Goal: Task Accomplishment & Management: Use online tool/utility

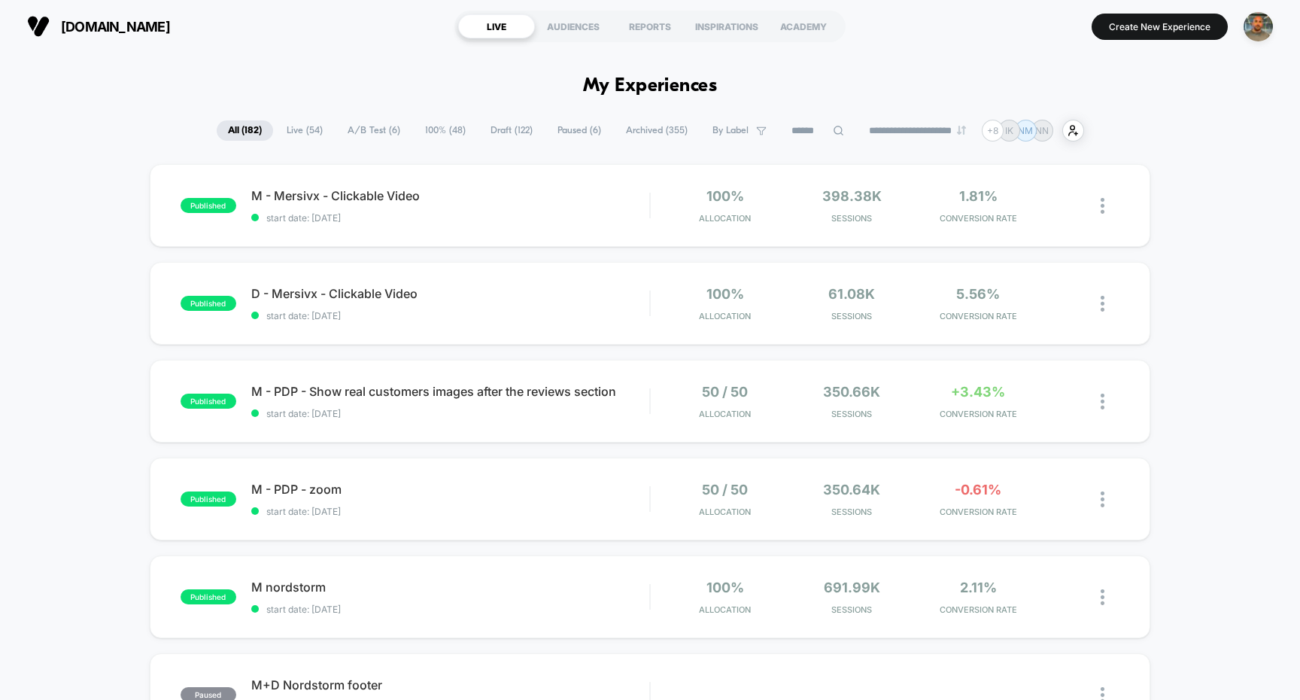
click at [366, 127] on span "A/B Test ( 6 )" at bounding box center [373, 130] width 75 height 20
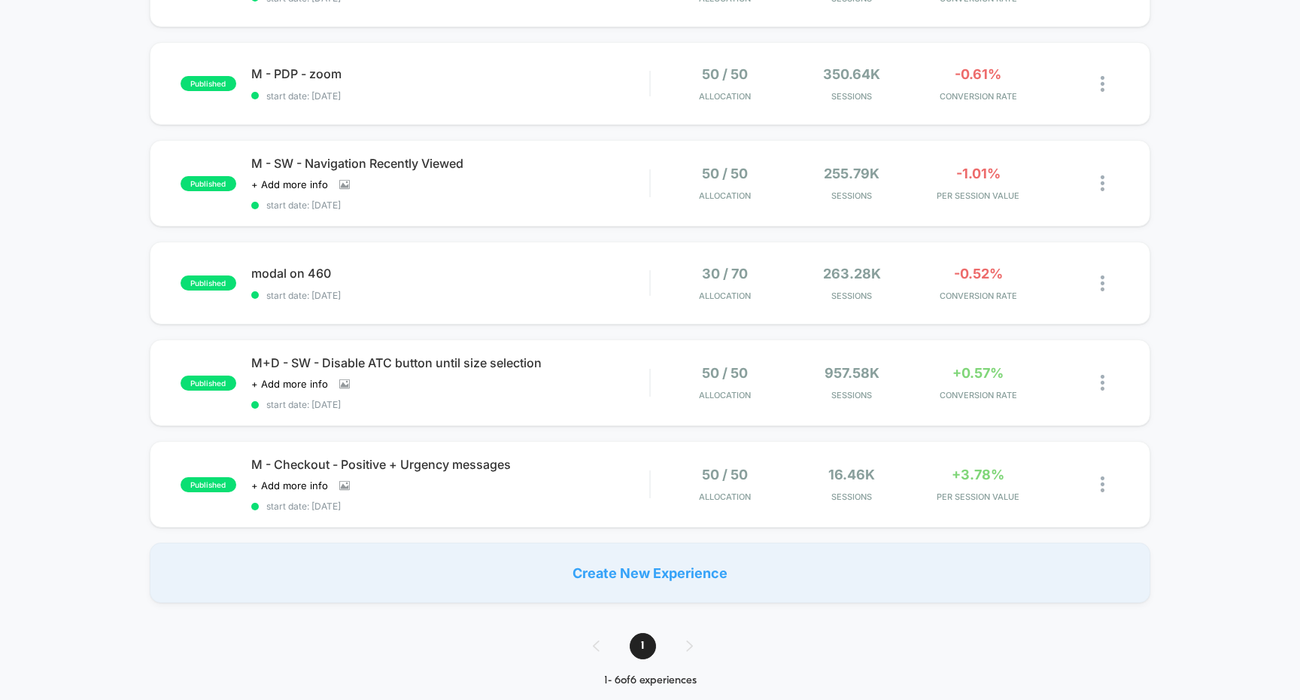
scroll to position [74, 0]
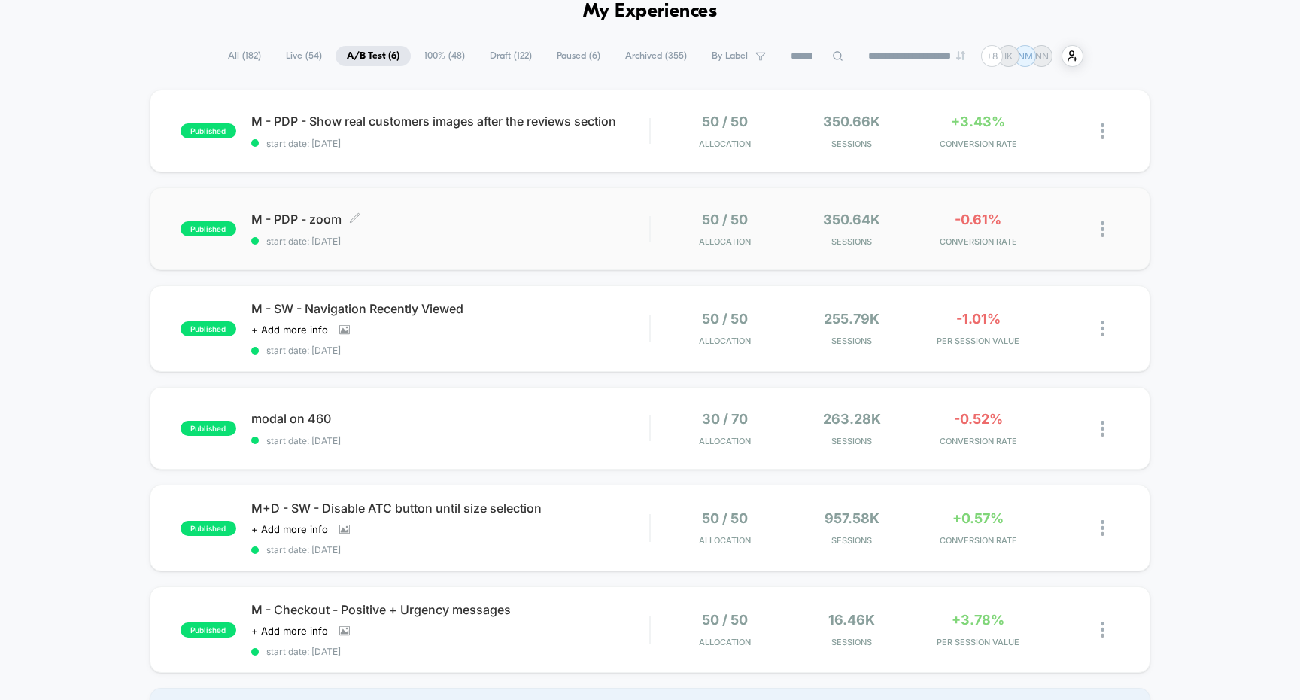
click at [576, 236] on span "start date: [DATE]" at bounding box center [450, 241] width 399 height 11
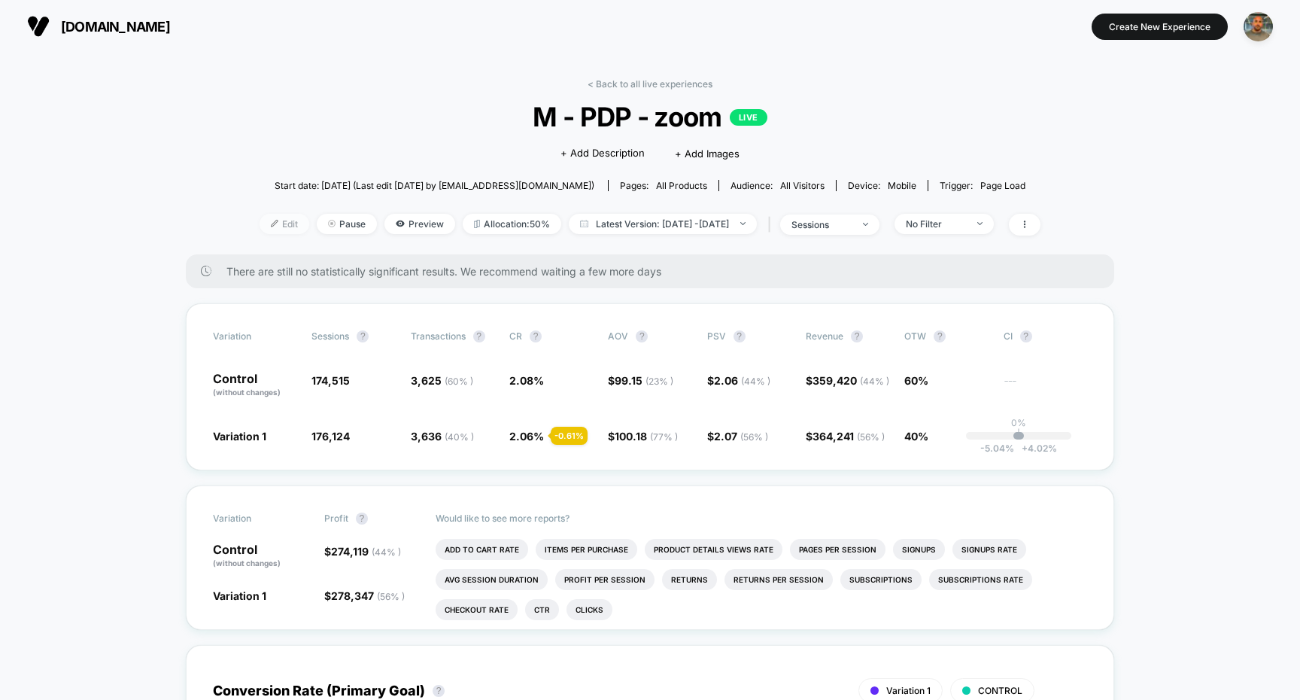
click at [264, 222] on span "Edit" at bounding box center [285, 224] width 50 height 20
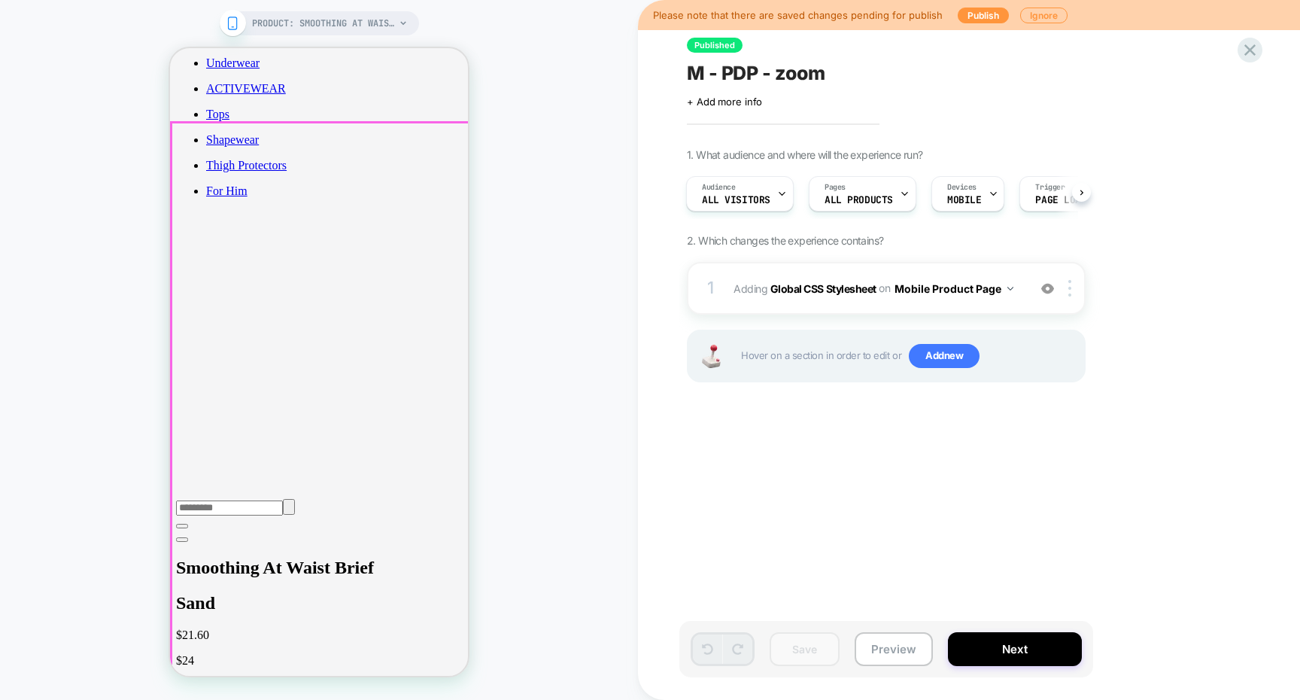
scroll to position [546, 0]
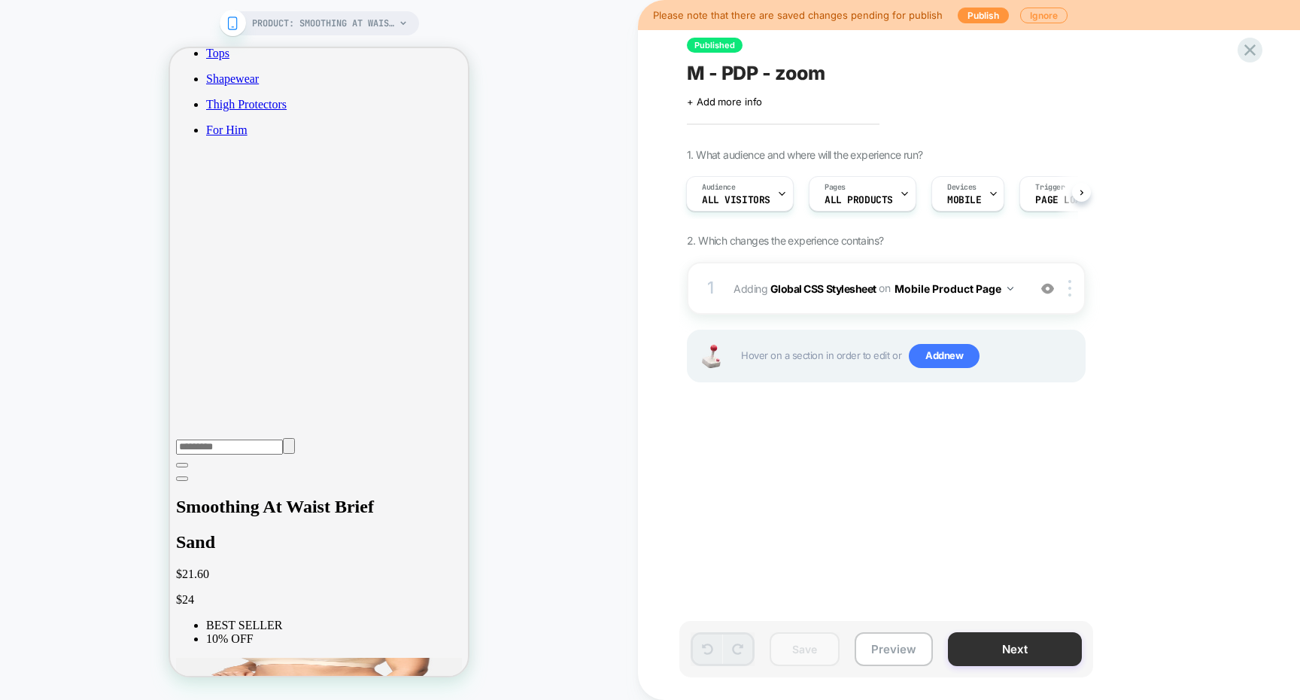
click at [1019, 643] on button "Next" at bounding box center [1015, 649] width 134 height 34
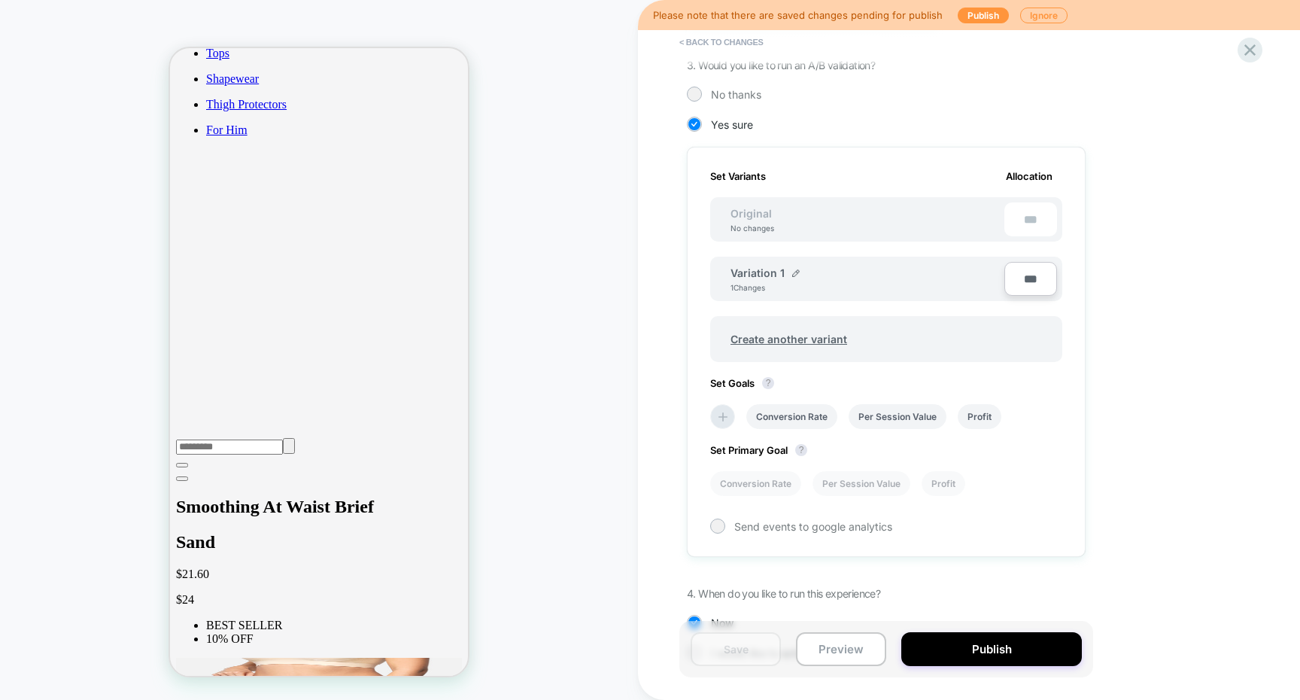
scroll to position [384, 0]
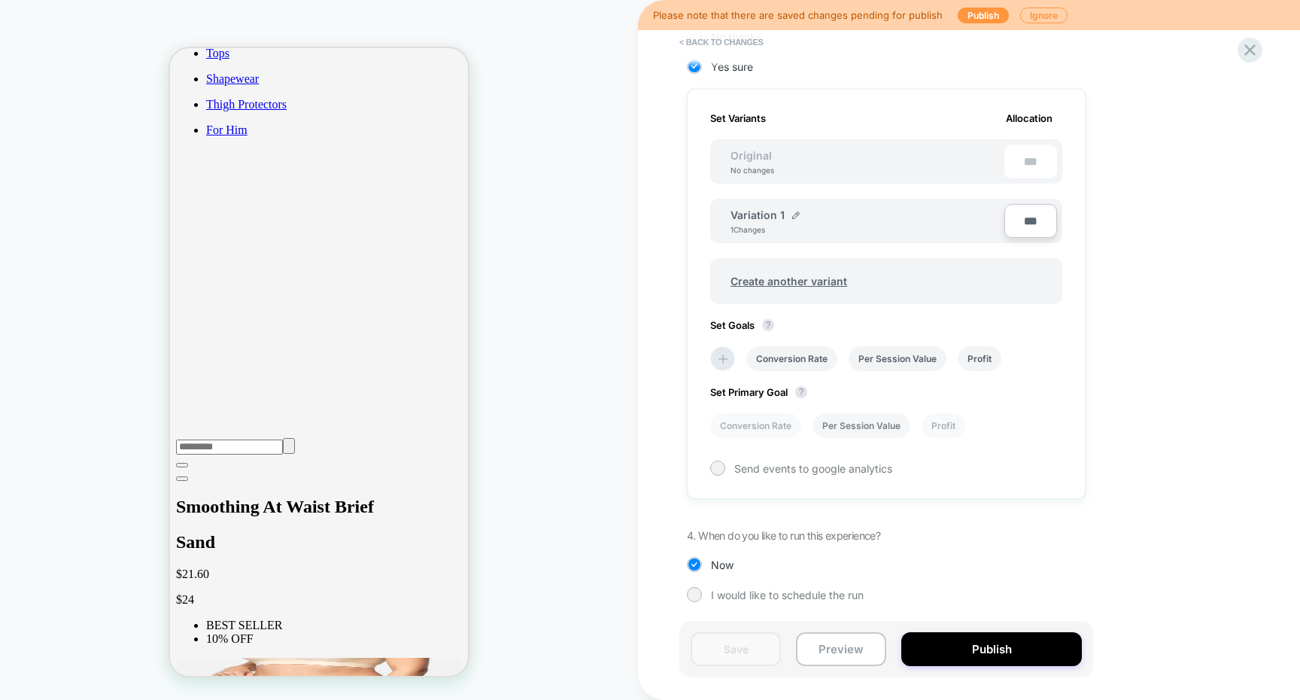
click at [846, 424] on li "Per Session Value" at bounding box center [862, 425] width 98 height 25
click at [764, 641] on button "Save" at bounding box center [736, 649] width 90 height 34
click at [1248, 56] on icon at bounding box center [1250, 50] width 20 height 20
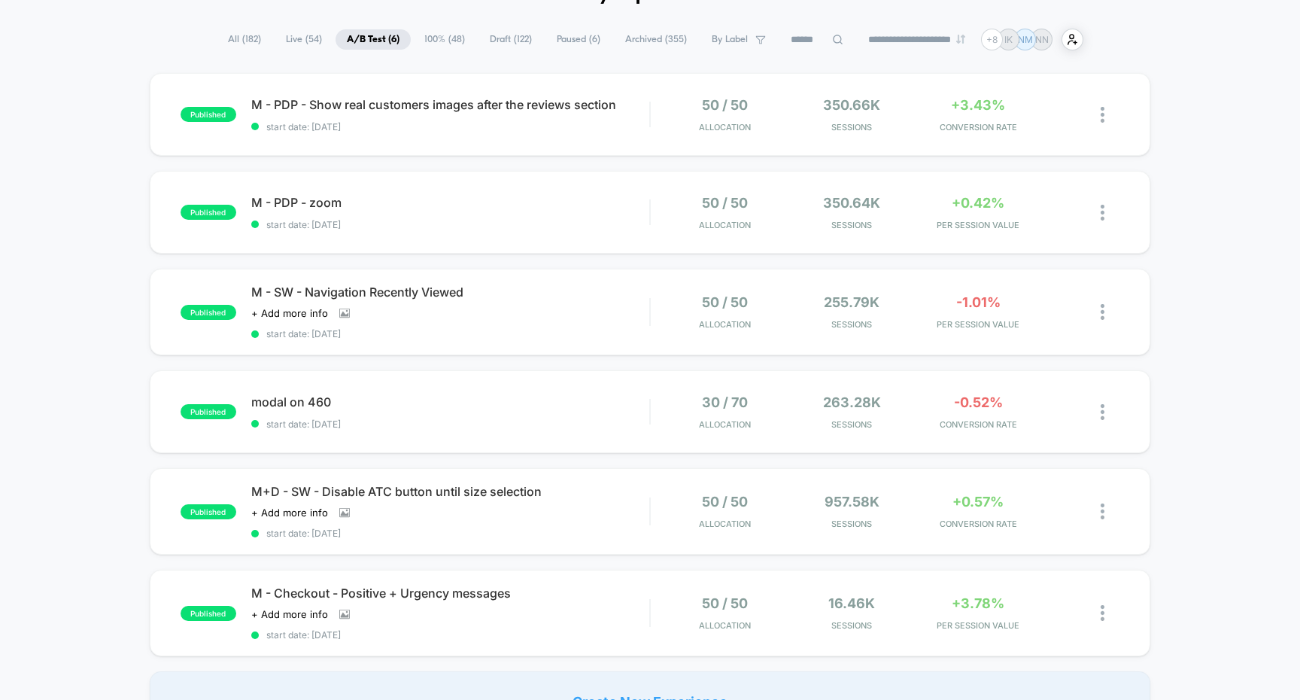
scroll to position [93, 0]
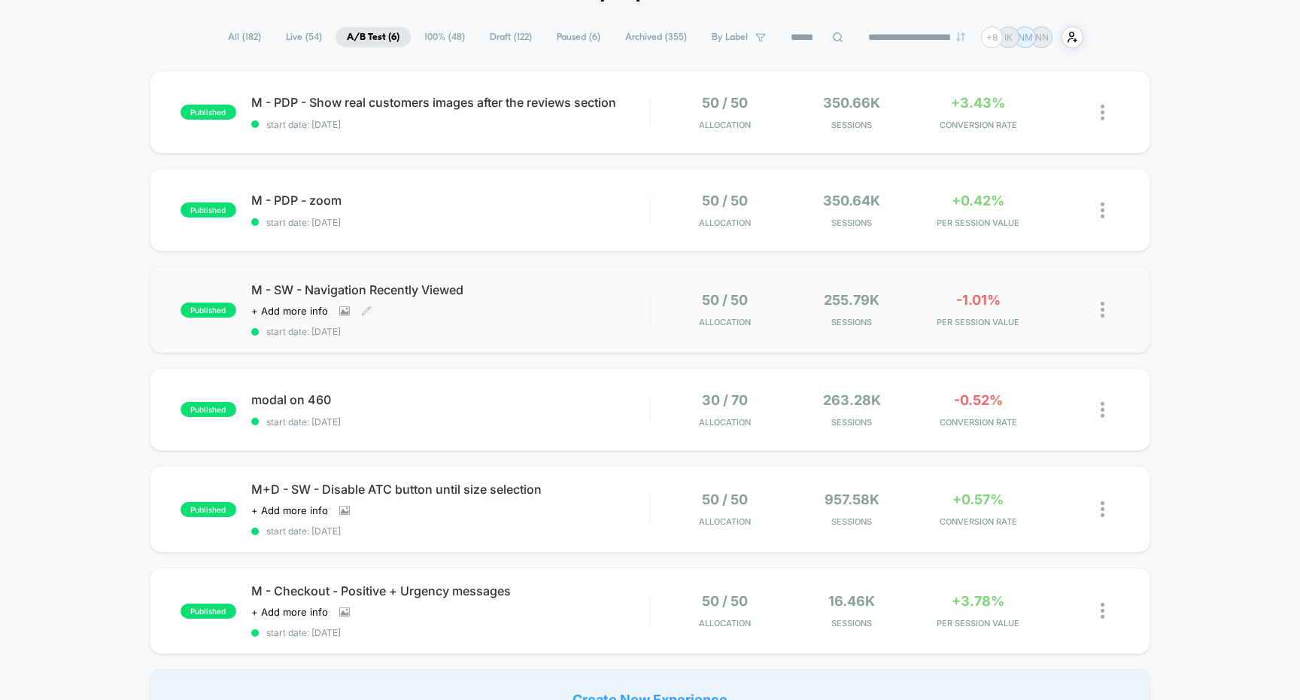
click at [593, 327] on span "start date: [DATE]" at bounding box center [450, 331] width 399 height 11
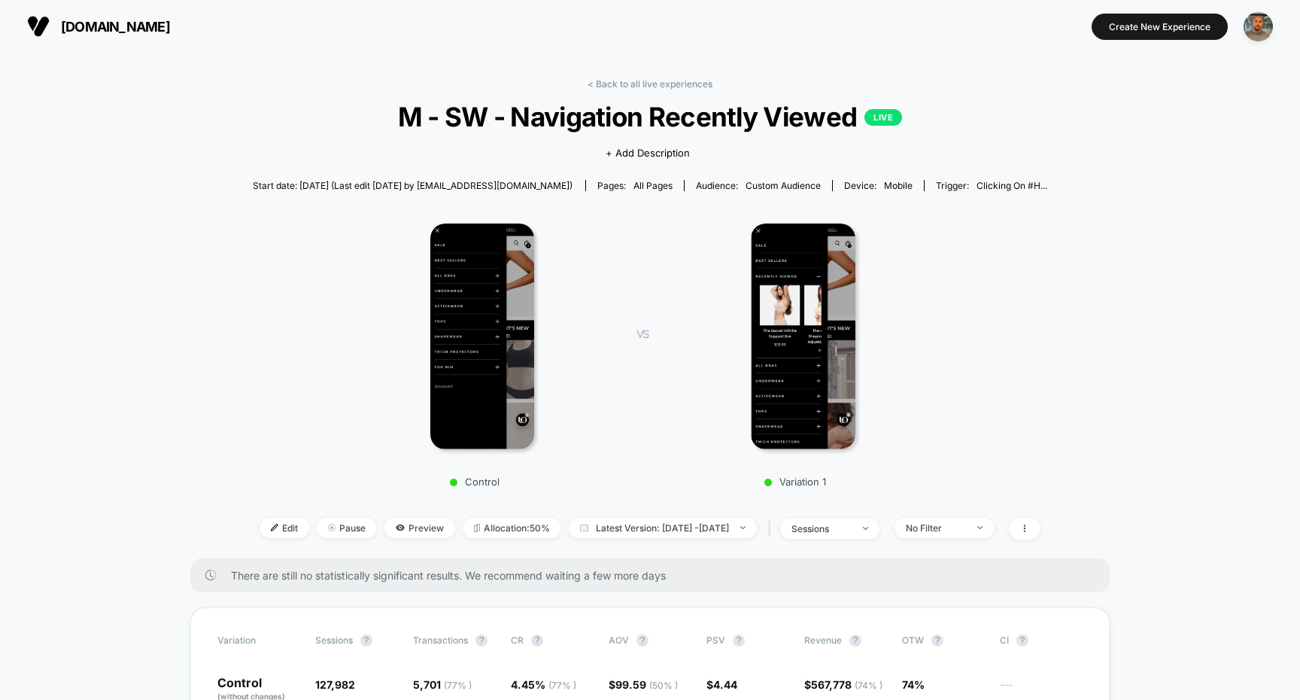
click at [637, 80] on link "< Back to all live experiences" at bounding box center [650, 83] width 125 height 11
